Goal: Information Seeking & Learning: Find specific fact

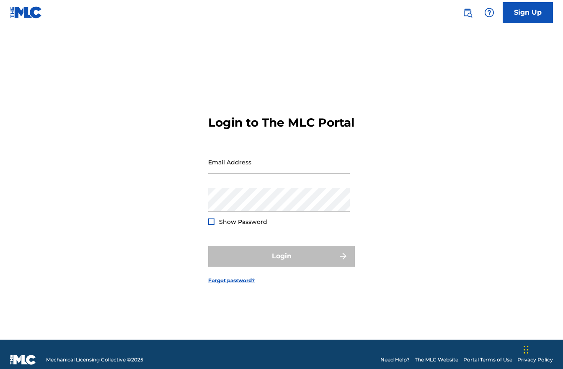
click at [246, 174] on input "Email Address" at bounding box center [279, 162] width 142 height 24
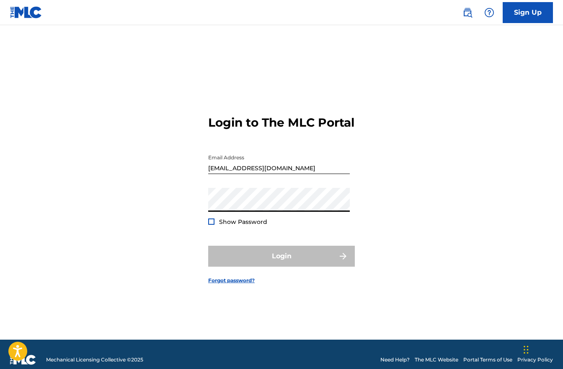
type input "[PERSON_NAME][EMAIL_ADDRESS][DOMAIN_NAME]"
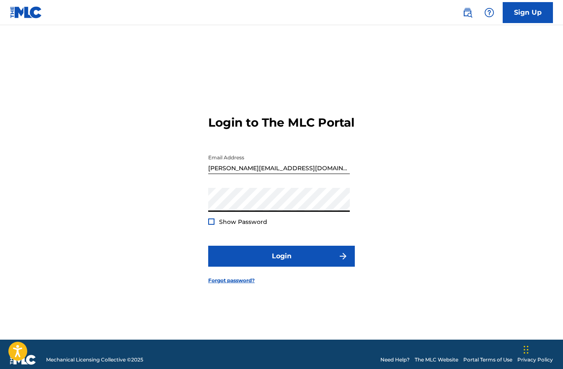
click at [212, 225] on div at bounding box center [211, 221] width 6 height 6
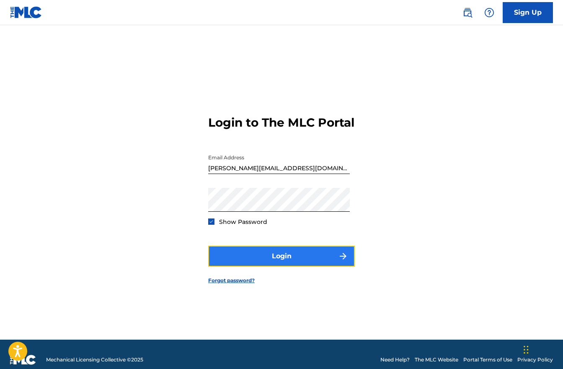
click at [280, 266] on button "Login" at bounding box center [281, 256] width 147 height 21
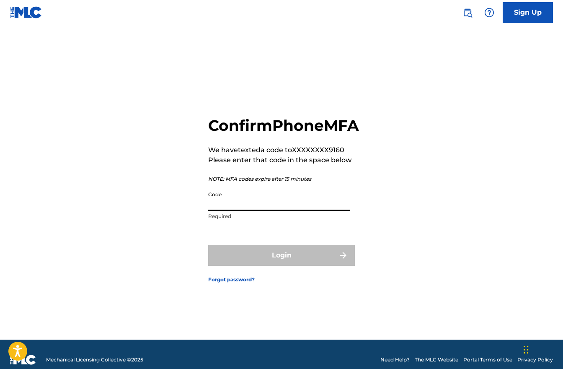
click at [251, 211] on input "Code" at bounding box center [279, 199] width 142 height 24
click at [243, 202] on input "Code" at bounding box center [279, 199] width 142 height 24
click at [230, 211] on input "Code" at bounding box center [279, 199] width 142 height 24
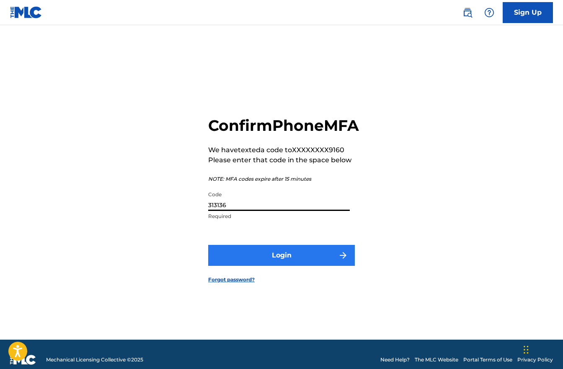
type input "313136"
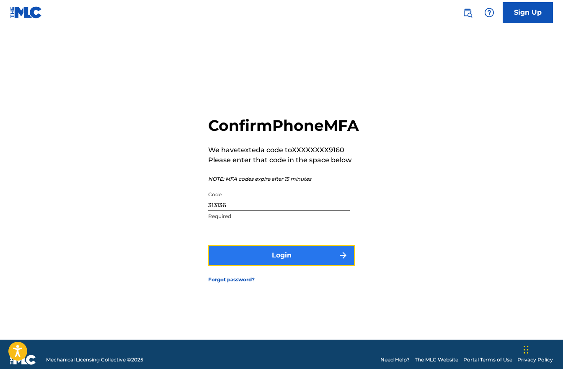
click at [279, 266] on button "Login" at bounding box center [281, 255] width 147 height 21
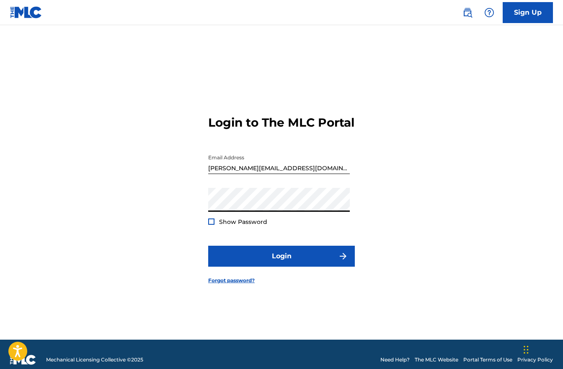
click at [188, 210] on div "Login to The MLC Portal Email Address consuelo@cribnote.com Password Show Passw…" at bounding box center [281, 192] width 563 height 293
click at [213, 225] on div at bounding box center [211, 221] width 6 height 6
click at [208, 246] on button "Login" at bounding box center [281, 256] width 147 height 21
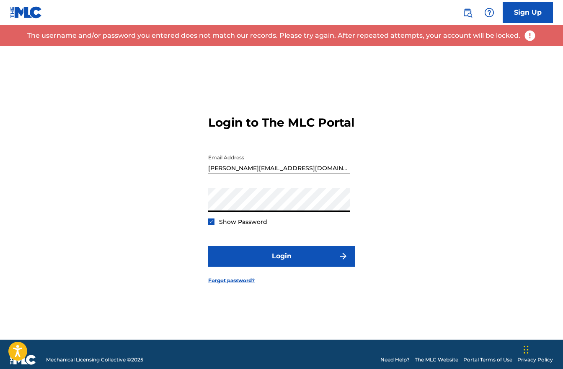
click at [232, 243] on form "Login to The MLC Portal Email Address consuelo@cribnote.com Password Show Passw…" at bounding box center [281, 192] width 147 height 293
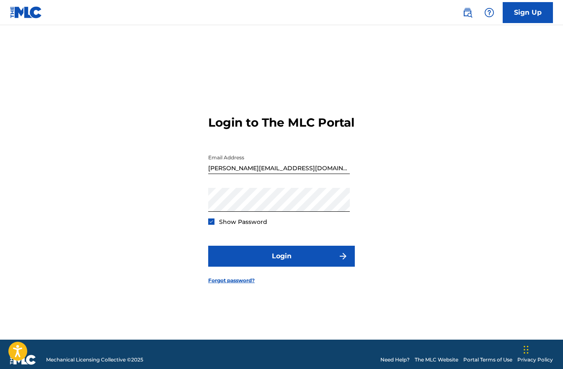
click at [299, 171] on input "[PERSON_NAME][EMAIL_ADDRESS][DOMAIN_NAME]" at bounding box center [279, 162] width 142 height 24
click at [296, 174] on input "[PERSON_NAME][EMAIL_ADDRESS][DOMAIN_NAME]" at bounding box center [279, 162] width 142 height 24
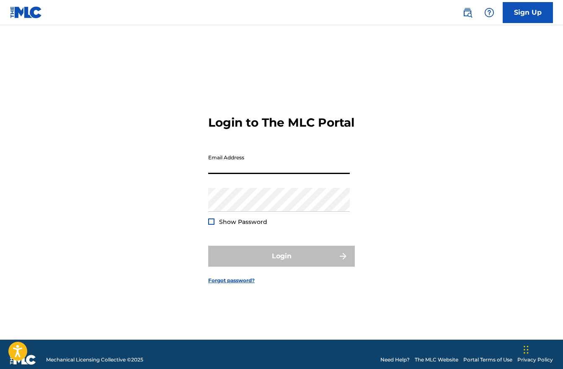
click at [251, 168] on input "Email Address" at bounding box center [279, 162] width 142 height 24
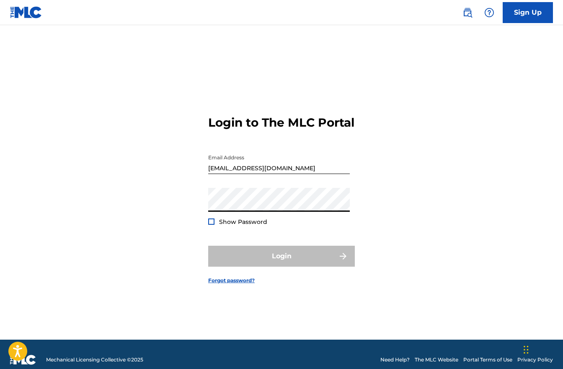
type input "[PERSON_NAME][EMAIL_ADDRESS][DOMAIN_NAME]"
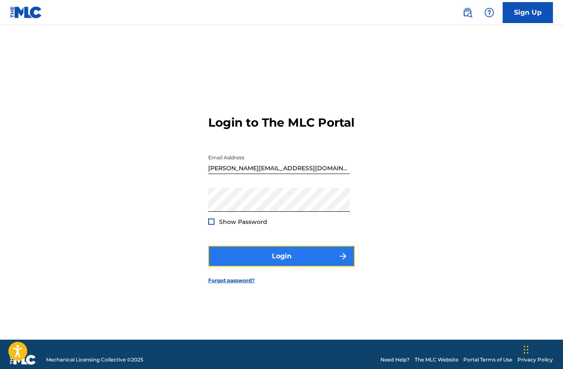
click at [275, 266] on button "Login" at bounding box center [281, 256] width 147 height 21
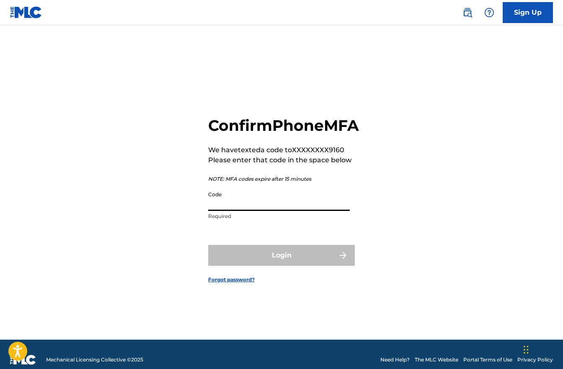
click at [223, 211] on input "Code" at bounding box center [279, 199] width 142 height 24
type input "0"
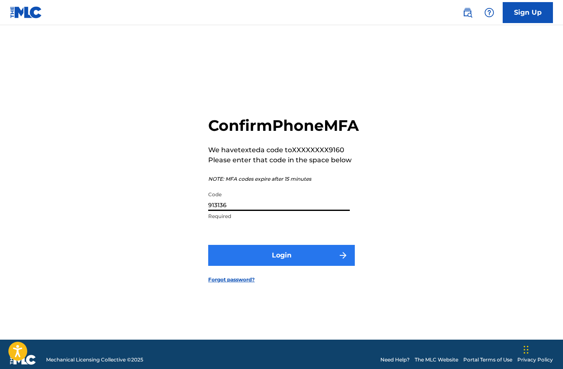
type input "913136"
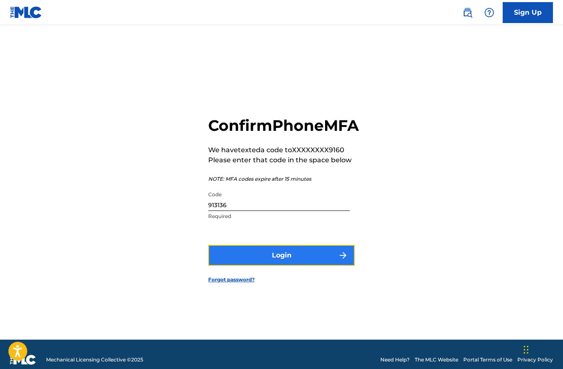
click at [279, 266] on button "Login" at bounding box center [281, 255] width 147 height 21
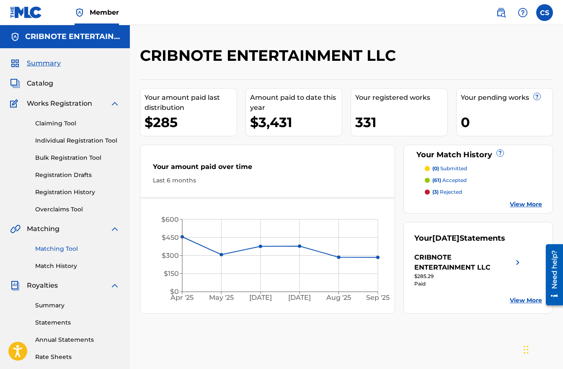
click at [64, 253] on link "Matching Tool" at bounding box center [77, 248] width 85 height 9
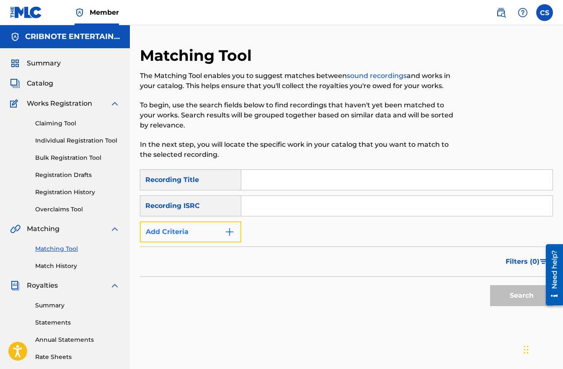
click at [226, 236] on img "Search Form" at bounding box center [230, 232] width 10 height 10
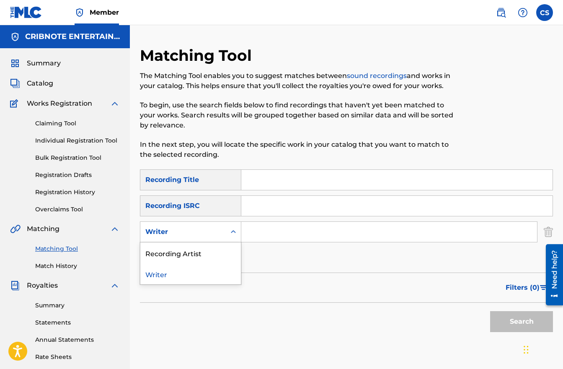
click at [220, 233] on div "Writer" at bounding box center [182, 232] width 75 height 10
click at [249, 231] on input "Search Form" at bounding box center [389, 232] width 296 height 20
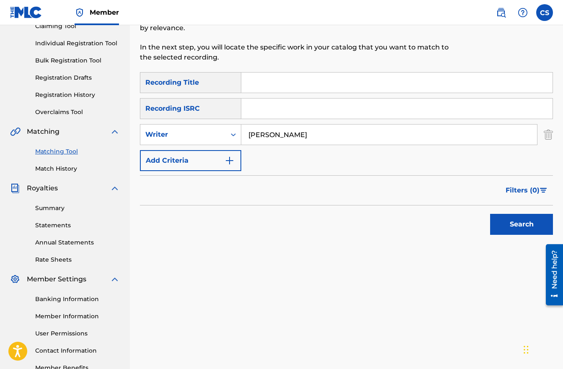
scroll to position [151, 0]
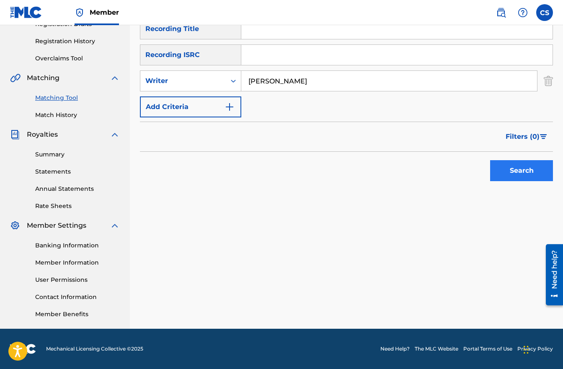
type input "[PERSON_NAME]"
click at [521, 167] on button "Search" at bounding box center [521, 170] width 63 height 21
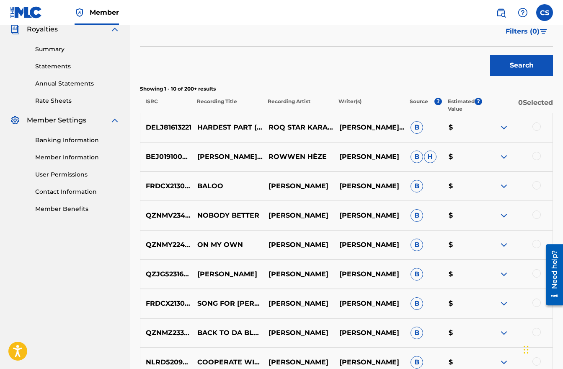
scroll to position [196, 0]
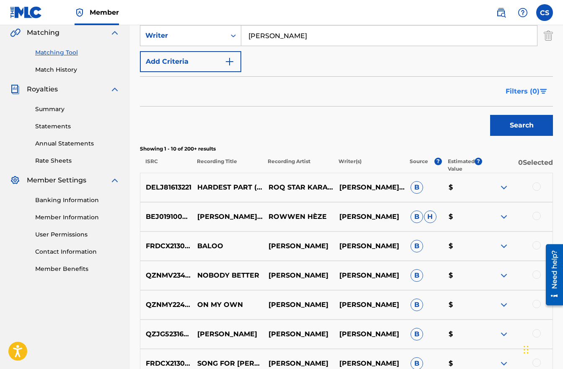
click at [521, 95] on span "Filters ( 0 )" at bounding box center [523, 91] width 34 height 10
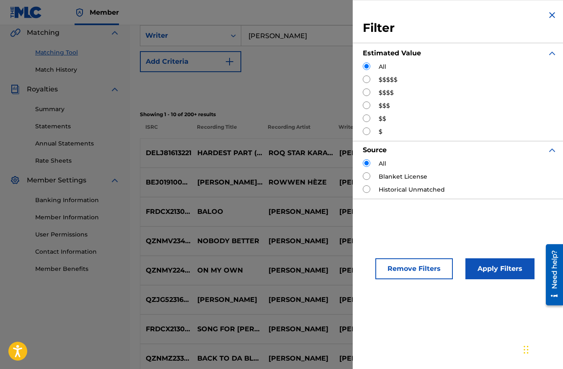
click at [370, 79] on input "Search Form" at bounding box center [367, 79] width 8 height 8
radio input "true"
click at [485, 269] on button "Apply Filters" at bounding box center [500, 268] width 69 height 21
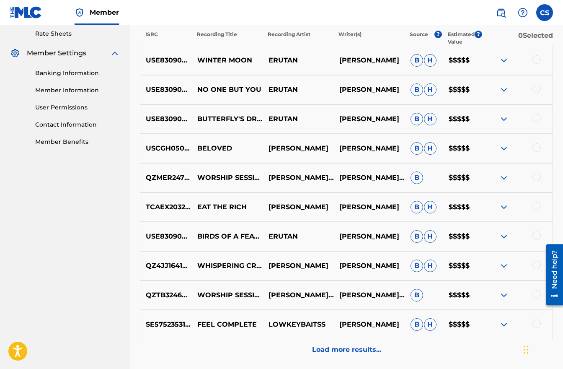
scroll to position [231, 0]
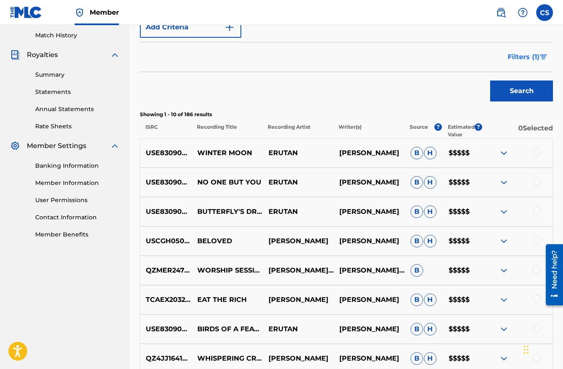
click at [533, 60] on span "Filters ( 1 )" at bounding box center [524, 57] width 32 height 10
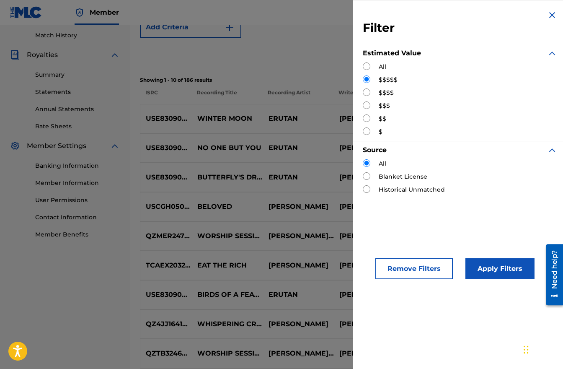
click at [367, 95] on input "Search Form" at bounding box center [367, 92] width 8 height 8
radio input "true"
click at [495, 267] on button "Apply Filters" at bounding box center [500, 268] width 69 height 21
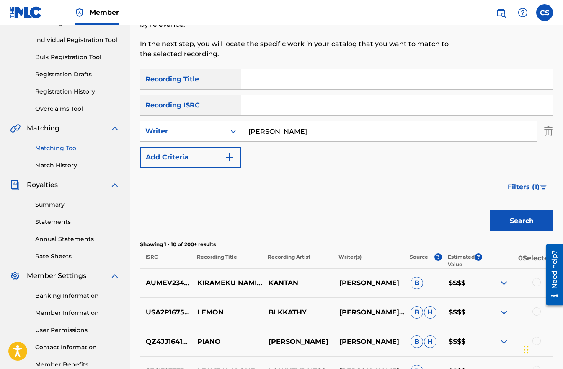
scroll to position [93, 0]
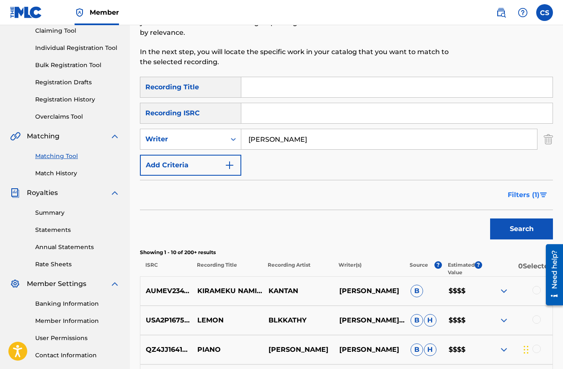
click at [531, 198] on span "Filters ( 1 )" at bounding box center [524, 195] width 32 height 10
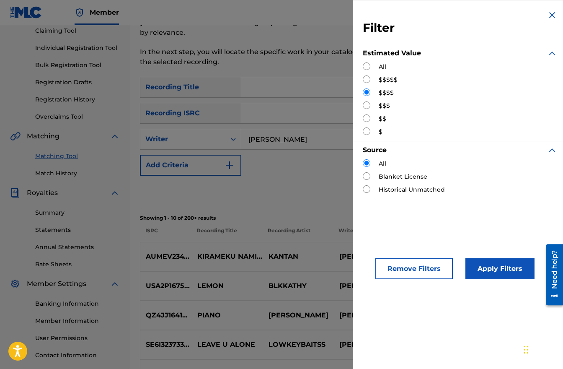
click at [368, 104] on input "Search Form" at bounding box center [367, 105] width 8 height 8
radio input "true"
click at [495, 277] on button "Apply Filters" at bounding box center [500, 268] width 69 height 21
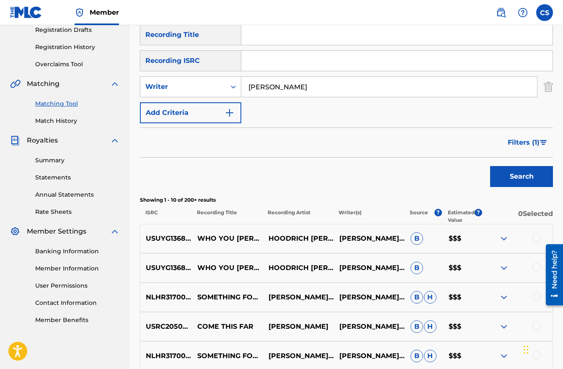
scroll to position [144, 0]
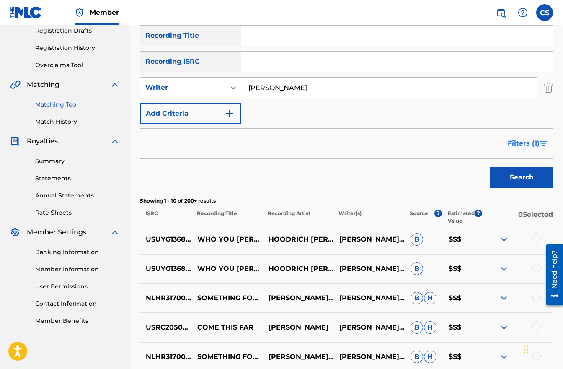
click at [530, 145] on span "Filters ( 1 )" at bounding box center [524, 143] width 32 height 10
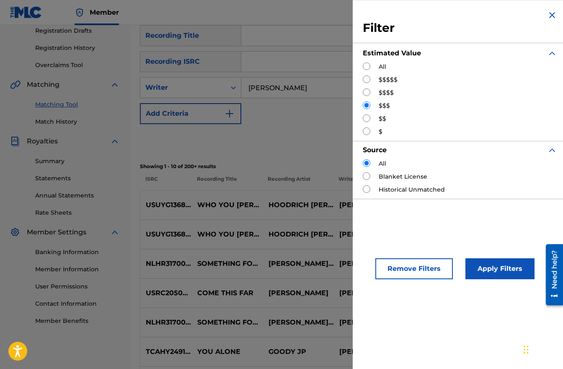
click at [365, 120] on input "Search Form" at bounding box center [367, 118] width 8 height 8
radio input "true"
click at [479, 264] on button "Apply Filters" at bounding box center [500, 268] width 69 height 21
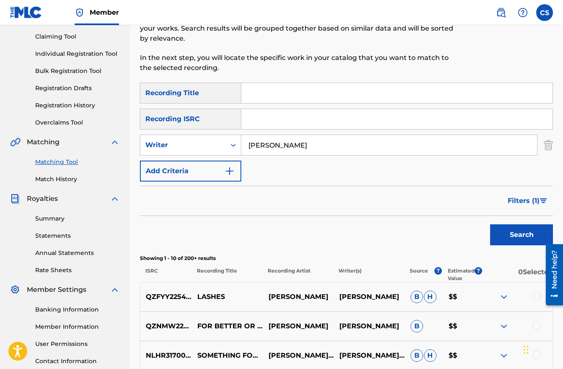
scroll to position [86, 0]
drag, startPoint x: 543, startPoint y: 200, endPoint x: 538, endPoint y: 200, distance: 5.0
click at [542, 200] on img "Search Form" at bounding box center [543, 201] width 7 height 5
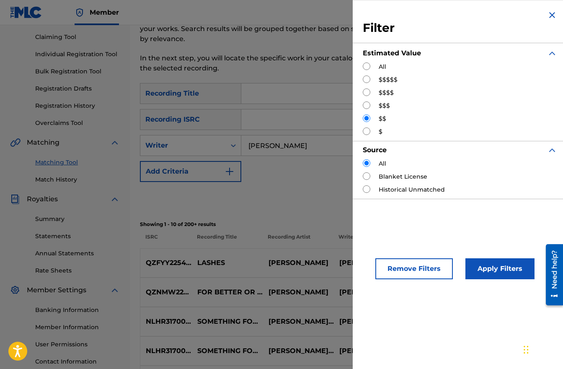
click at [364, 132] on input "Search Form" at bounding box center [367, 131] width 8 height 8
radio input "true"
click at [500, 270] on button "Apply Filters" at bounding box center [500, 268] width 69 height 21
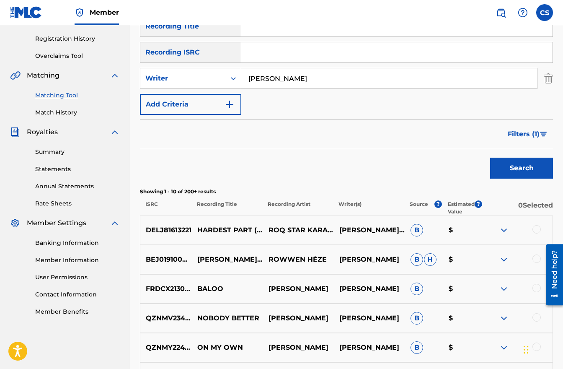
scroll to position [153, 0]
click at [541, 132] on img "Search Form" at bounding box center [543, 134] width 7 height 5
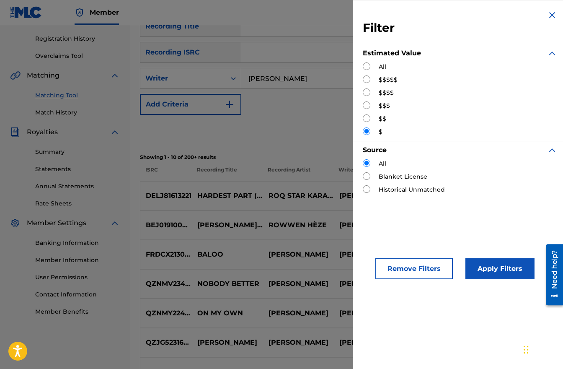
click at [370, 66] on input "Search Form" at bounding box center [367, 66] width 8 height 8
radio input "true"
click at [267, 133] on div "Search" at bounding box center [346, 132] width 413 height 34
click at [488, 263] on button "Apply Filters" at bounding box center [500, 268] width 69 height 21
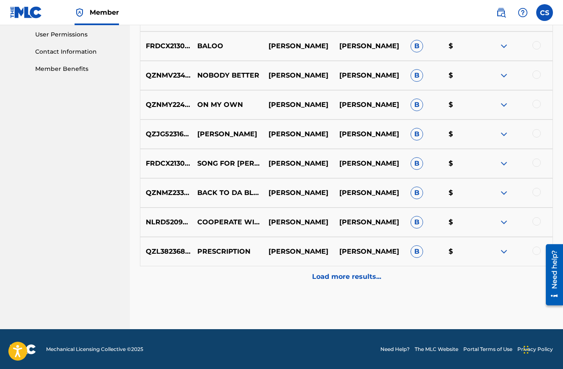
scroll to position [396, 0]
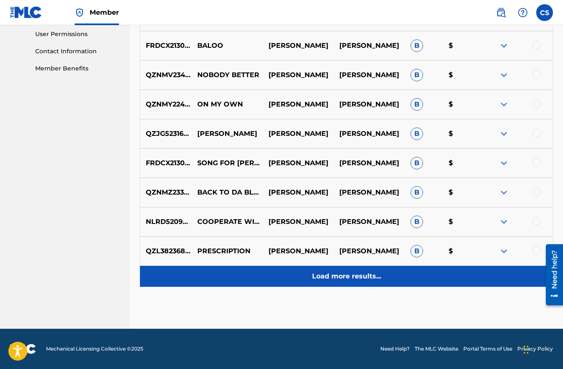
click at [368, 280] on p "Load more results..." at bounding box center [346, 276] width 69 height 10
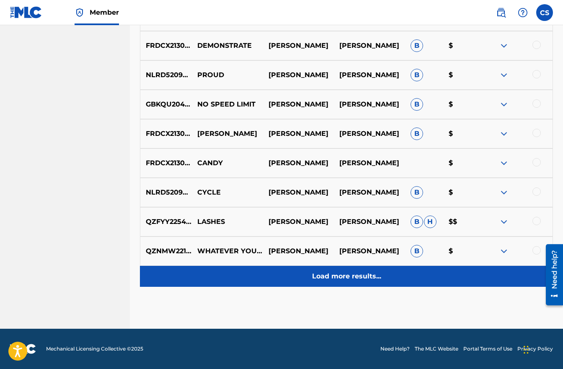
click at [352, 275] on p "Load more results..." at bounding box center [346, 276] width 69 height 10
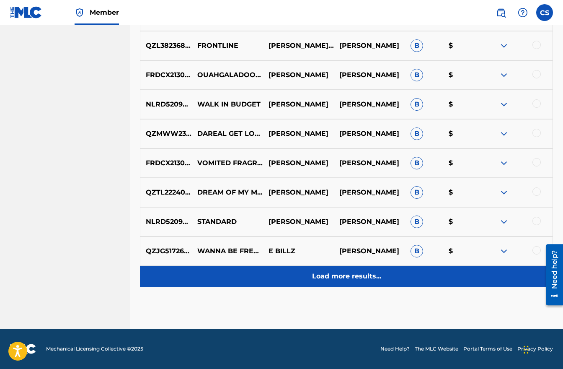
click at [350, 276] on p "Load more results..." at bounding box center [346, 276] width 69 height 10
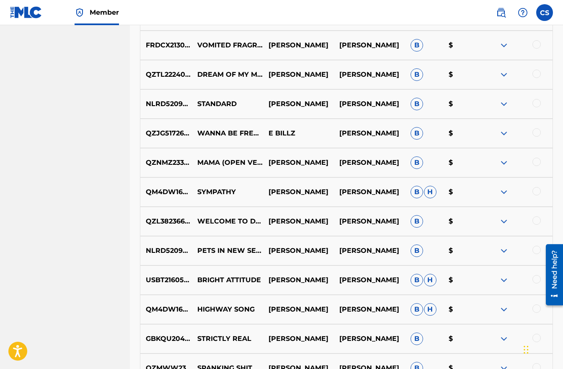
scroll to position [1277, 0]
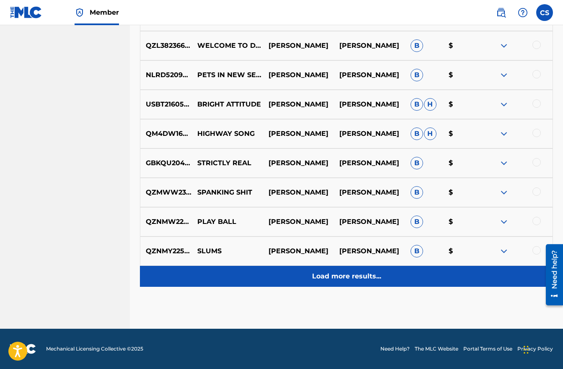
click at [351, 284] on div "Load more results..." at bounding box center [346, 276] width 413 height 21
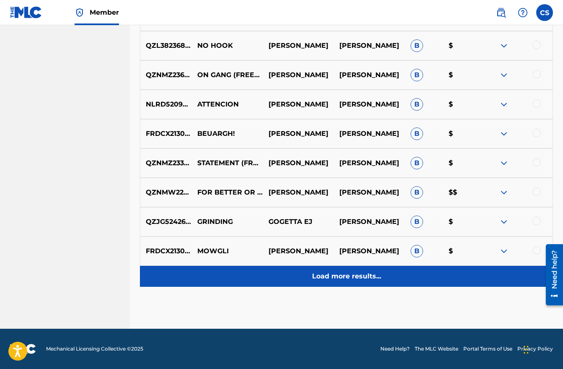
click at [339, 275] on p "Load more results..." at bounding box center [346, 276] width 69 height 10
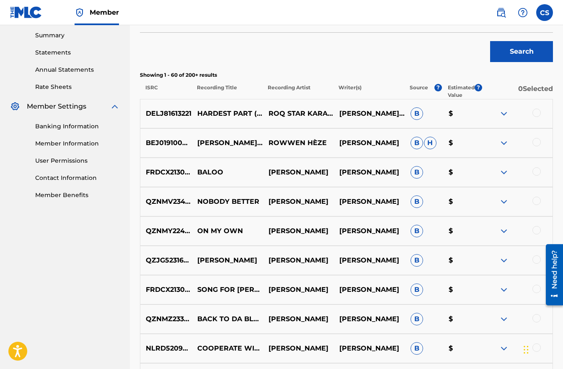
scroll to position [269, 0]
drag, startPoint x: 140, startPoint y: 75, endPoint x: 219, endPoint y: 77, distance: 79.3
click at [219, 77] on p "Showing 1 - 60 of 200+ results" at bounding box center [346, 76] width 413 height 8
click at [282, 50] on div "Search" at bounding box center [346, 50] width 413 height 34
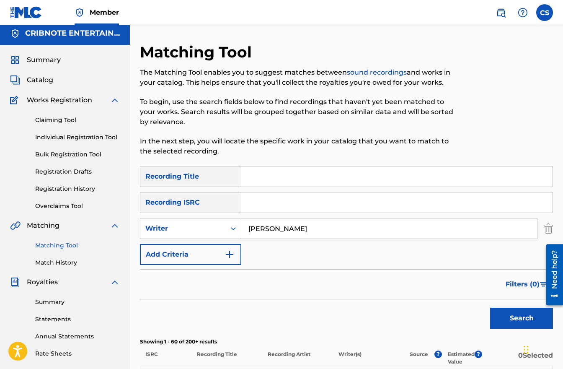
scroll to position [0, 0]
